Goal: Answer question/provide support

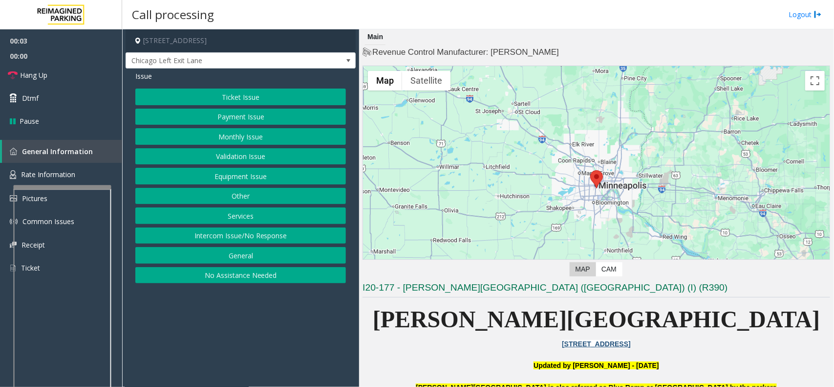
click at [253, 237] on button "Intercom Issue/No Response" at bounding box center [240, 235] width 211 height 17
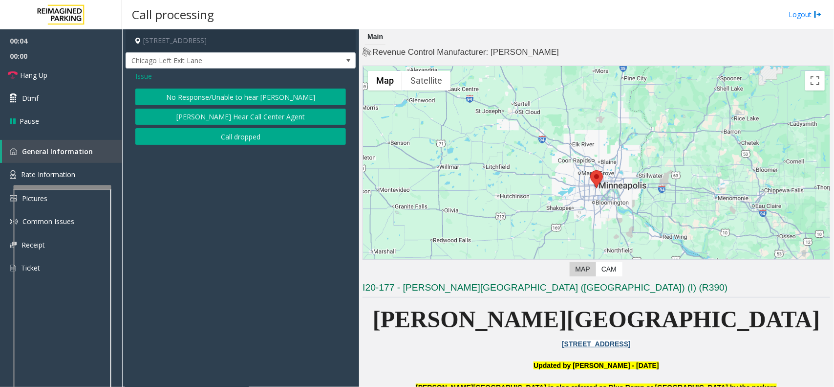
click at [245, 98] on button "No Response/Unable to hear [PERSON_NAME]" at bounding box center [240, 96] width 211 height 17
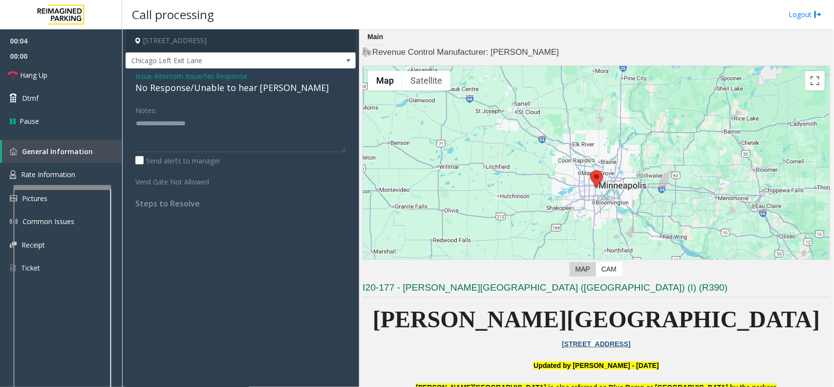
click at [245, 87] on div "No Response/Unable to hear [PERSON_NAME]" at bounding box center [240, 87] width 211 height 13
drag, startPoint x: 245, startPoint y: 87, endPoint x: 250, endPoint y: 90, distance: 5.9
click at [246, 89] on div "No Response/Unable to hear [PERSON_NAME]" at bounding box center [240, 87] width 211 height 13
type textarea "**********"
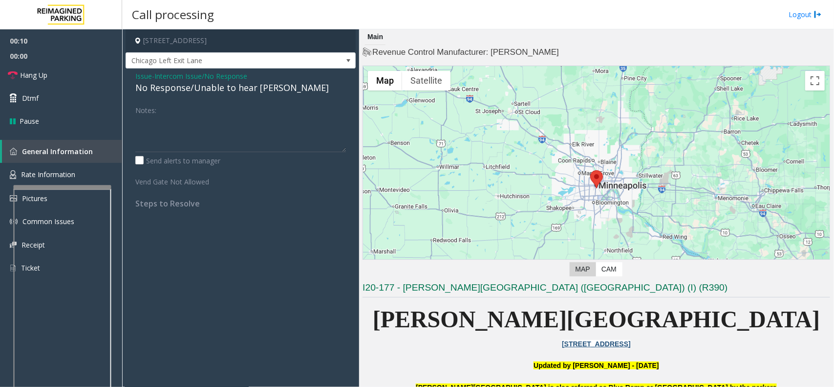
click at [225, 72] on span "Intercom Issue/No Response" at bounding box center [200, 76] width 93 height 10
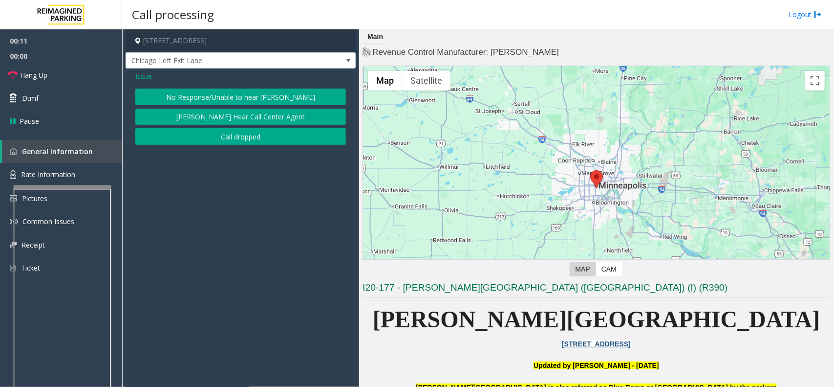
click at [150, 73] on span "Issue" at bounding box center [143, 76] width 17 height 10
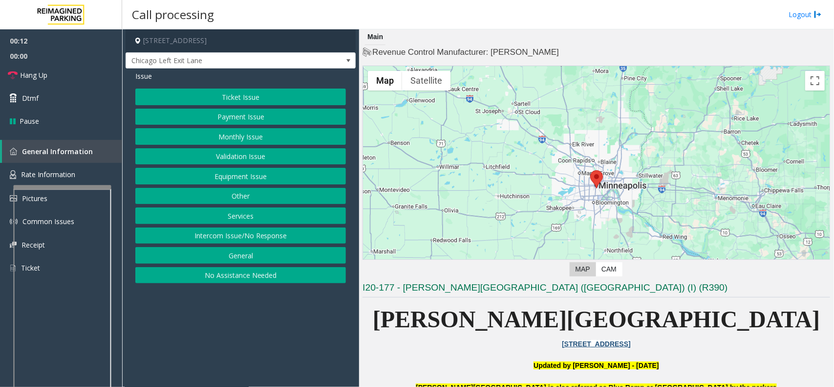
click at [232, 176] on button "Equipment Issue" at bounding box center [240, 176] width 211 height 17
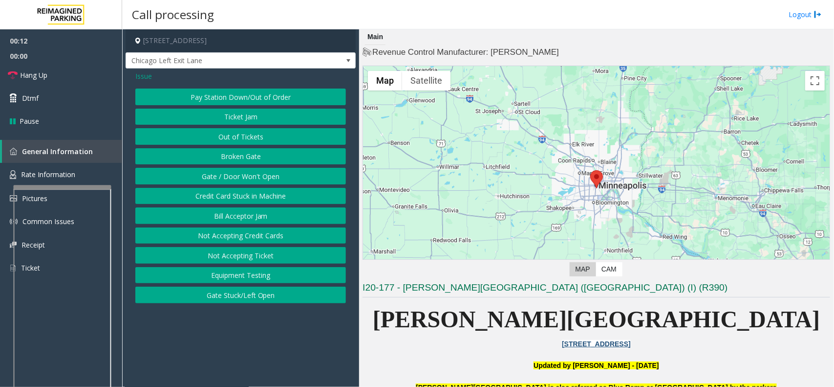
click at [233, 176] on button "Gate / Door Won't Open" at bounding box center [240, 176] width 211 height 17
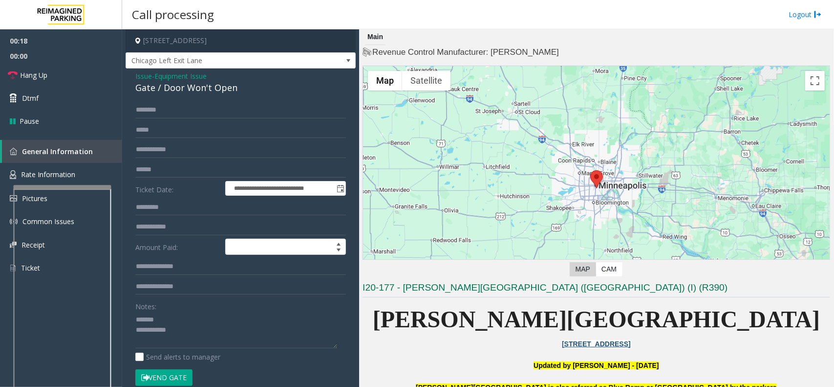
click at [202, 87] on div "Gate / Door Won't Open" at bounding box center [240, 87] width 211 height 13
drag, startPoint x: 202, startPoint y: 87, endPoint x: 209, endPoint y: 88, distance: 7.6
click at [205, 88] on div "Gate / Door Won't Open" at bounding box center [240, 87] width 211 height 13
click at [235, 336] on textarea at bounding box center [236, 329] width 202 height 37
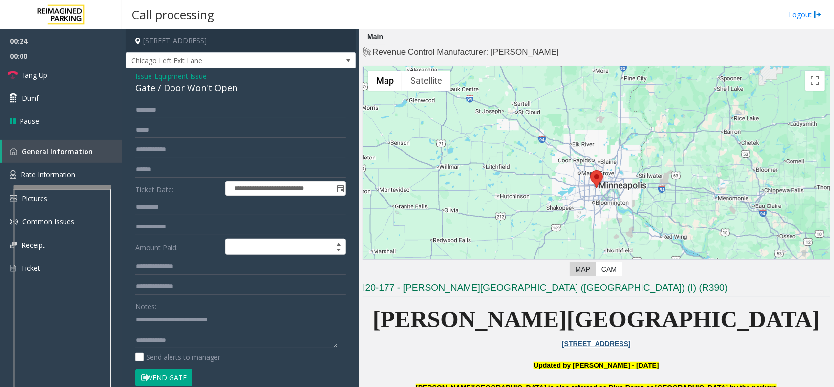
click at [165, 381] on button "Vend Gate" at bounding box center [163, 377] width 57 height 17
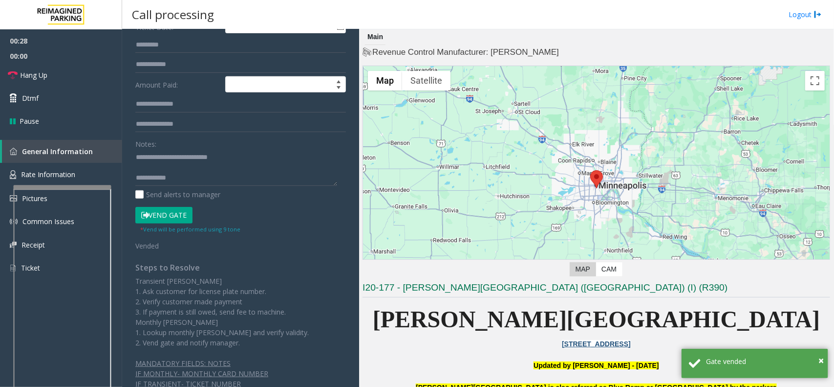
scroll to position [195, 0]
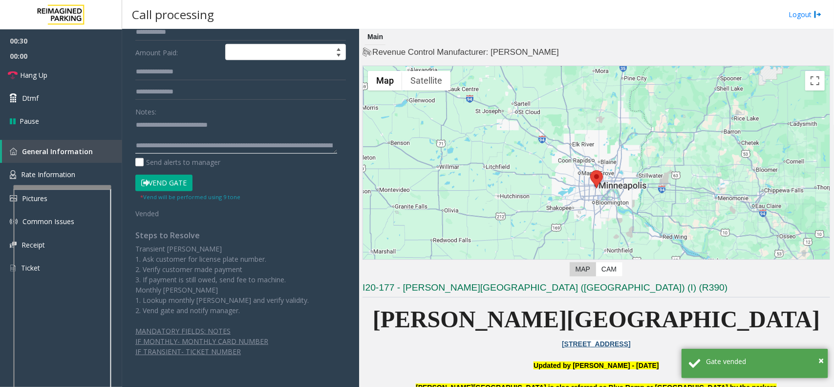
click at [195, 137] on textarea at bounding box center [236, 135] width 202 height 37
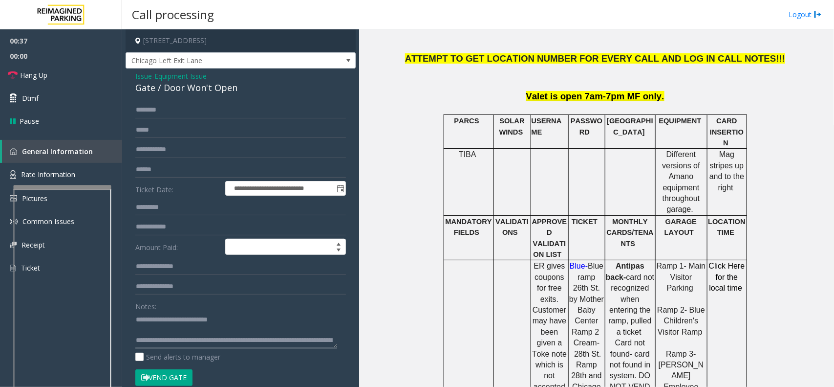
scroll to position [428, 0]
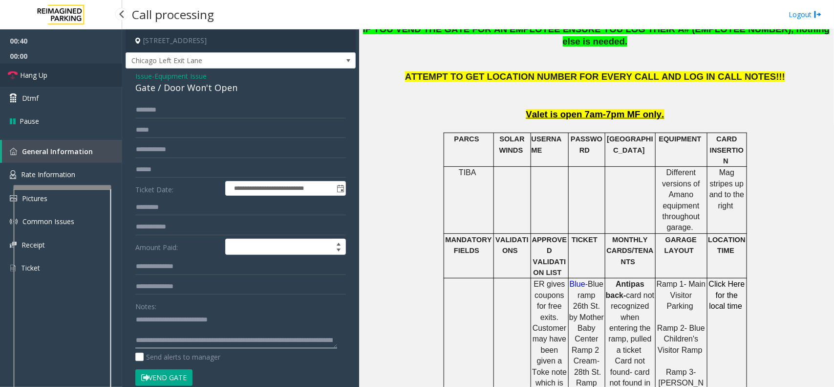
type textarea "**********"
click at [93, 73] on link "Hang Up" at bounding box center [61, 75] width 122 height 23
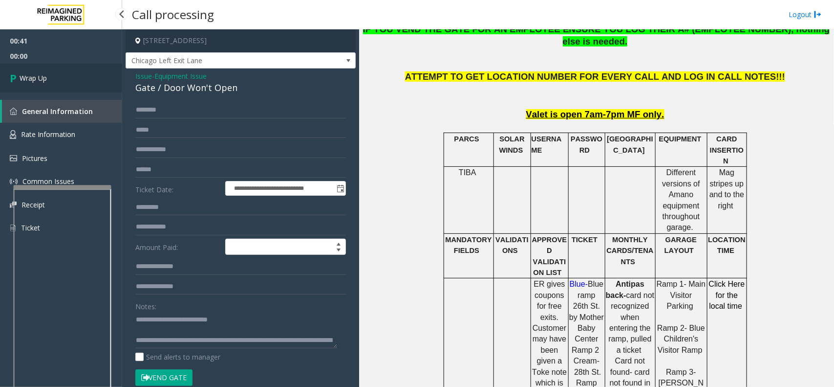
click at [93, 74] on link "Wrap Up" at bounding box center [61, 78] width 122 height 29
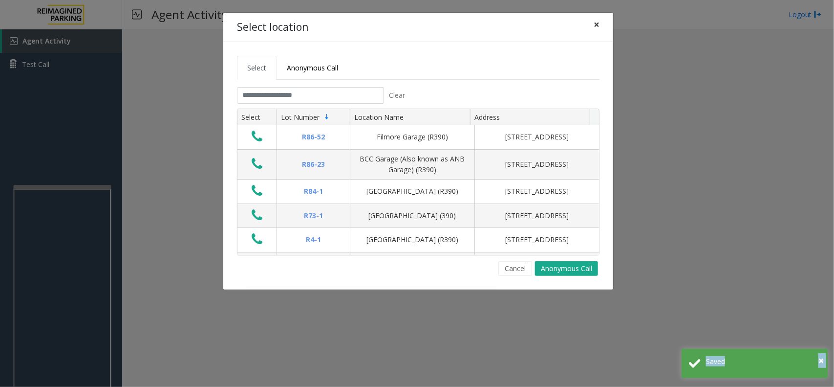
click at [600, 27] on button "×" at bounding box center [597, 25] width 20 height 24
